Goal: Task Accomplishment & Management: Manage account settings

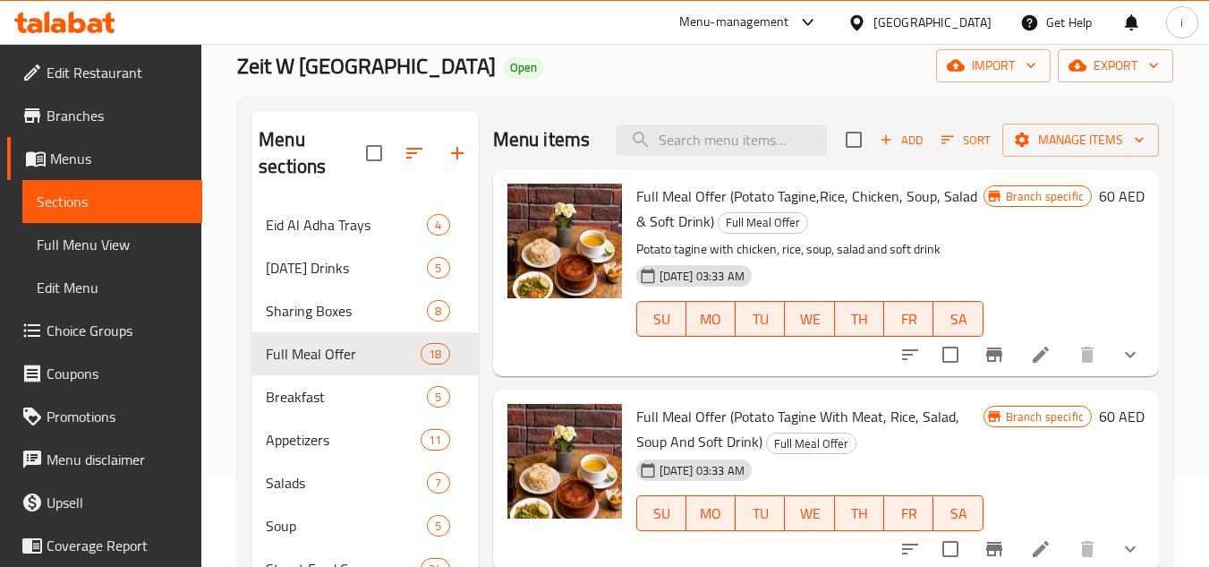
scroll to position [806, 0]
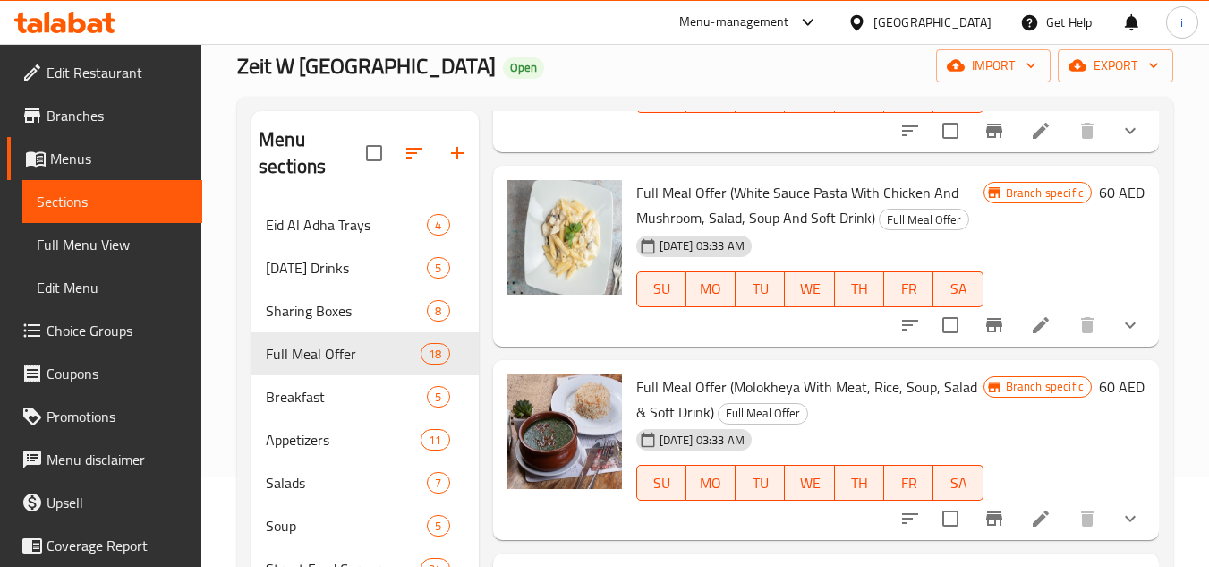
click at [78, 98] on link "Branches" at bounding box center [104, 115] width 195 height 43
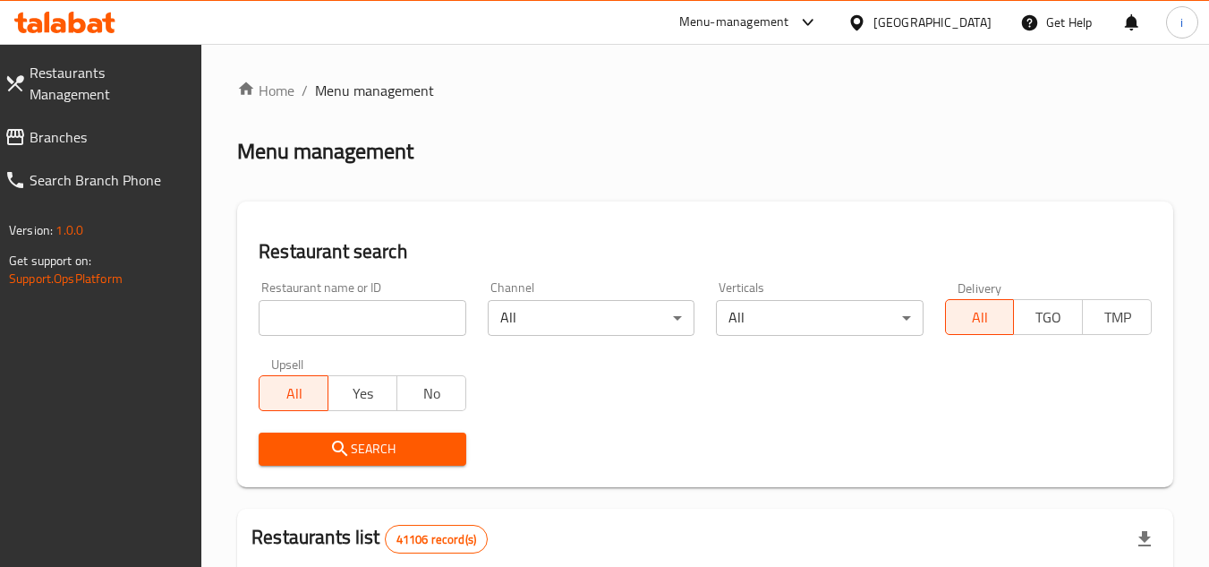
click at [72, 126] on span "Branches" at bounding box center [109, 136] width 158 height 21
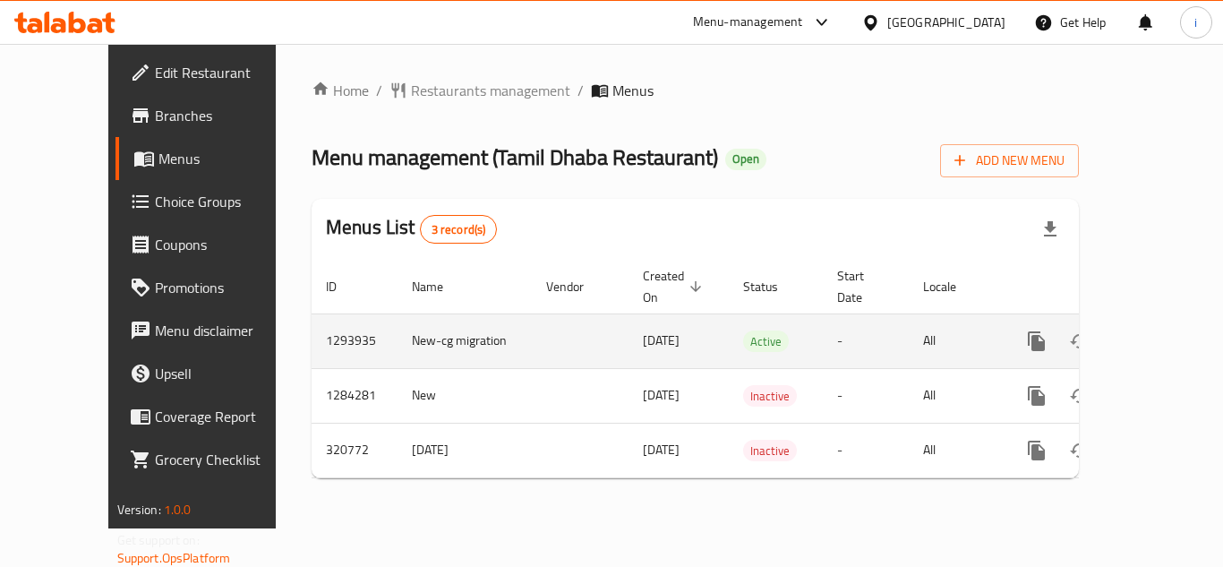
click at [1155, 330] on icon "enhanced table" at bounding box center [1165, 340] width 21 height 21
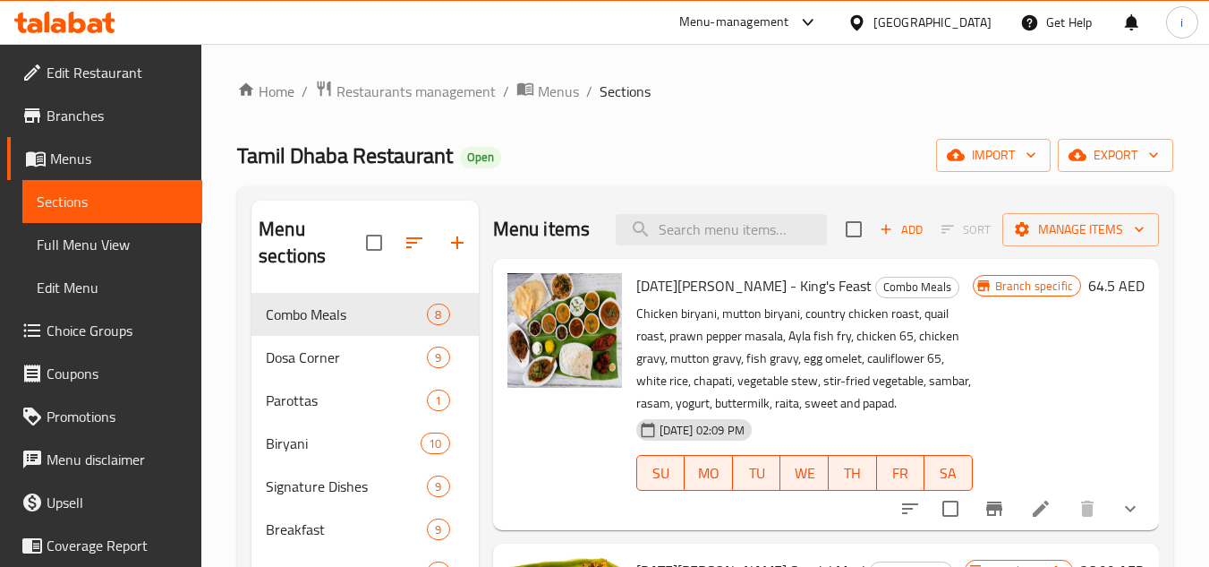
click at [107, 329] on span "Choice Groups" at bounding box center [117, 330] width 141 height 21
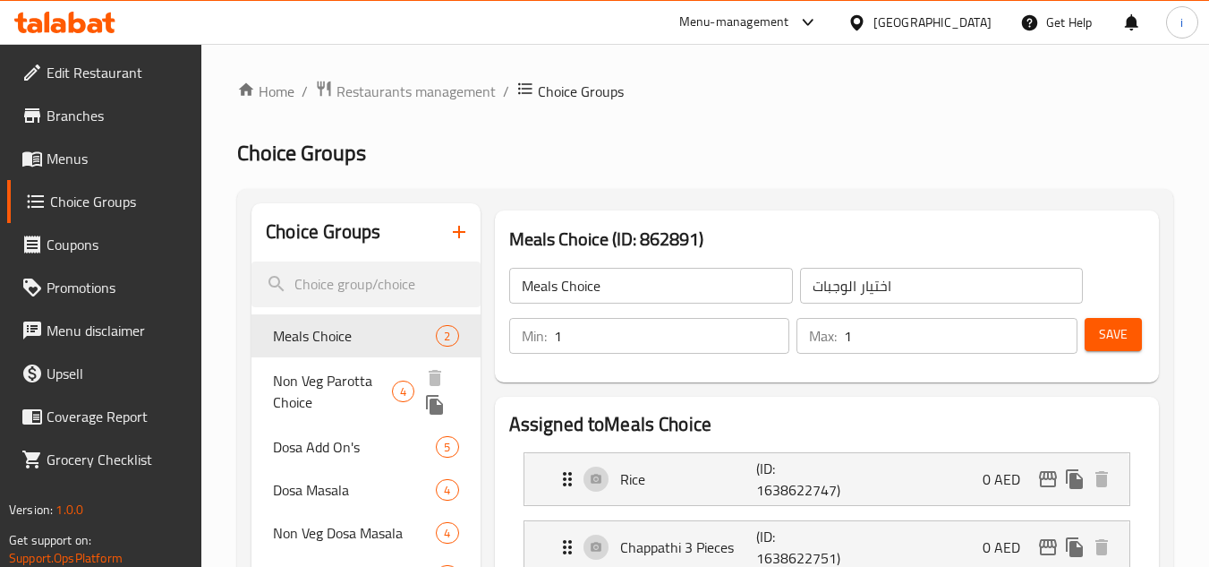
click at [342, 386] on span "Non Veg Parotta Choice" at bounding box center [332, 391] width 118 height 43
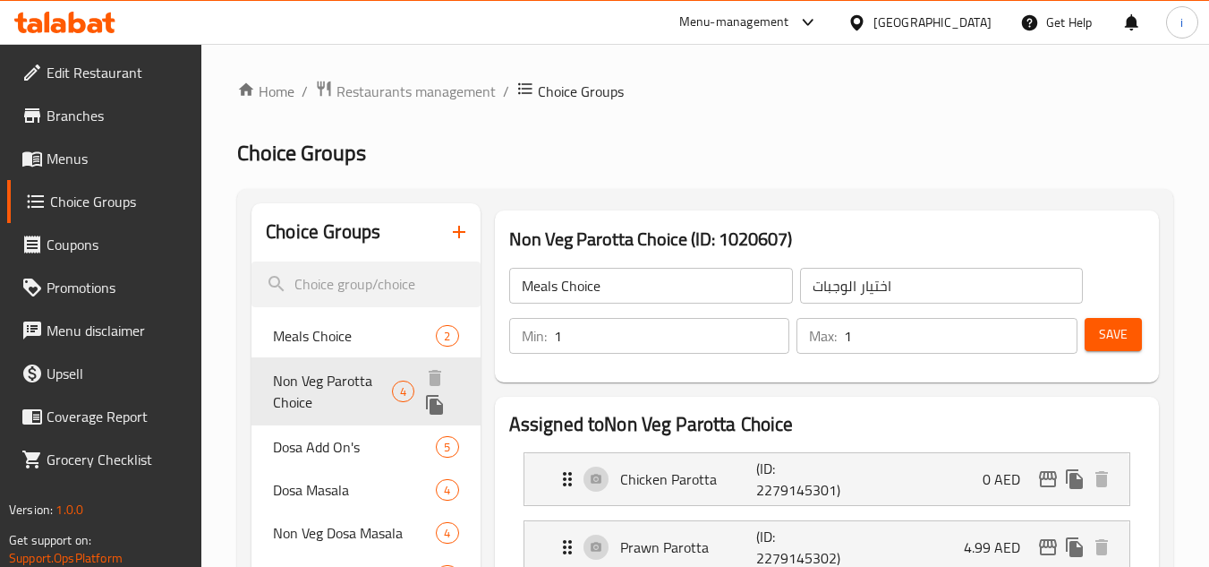
type input "Non Veg Parotta Choice"
type input "اختيار [PERSON_NAME]"
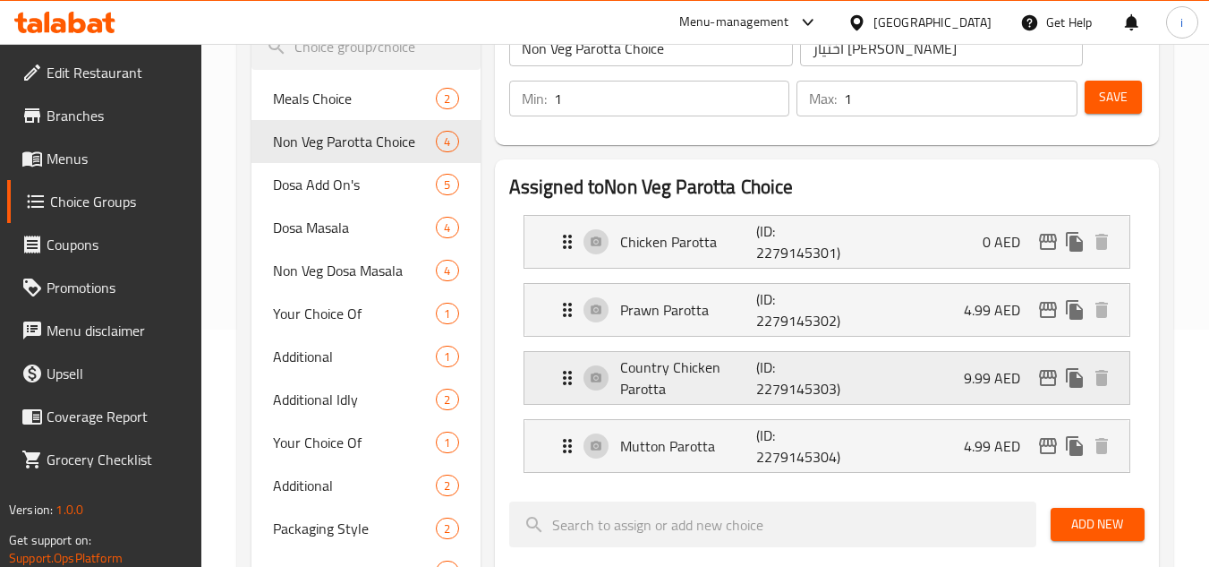
scroll to position [269, 0]
